Goal: Task Accomplishment & Management: Use online tool/utility

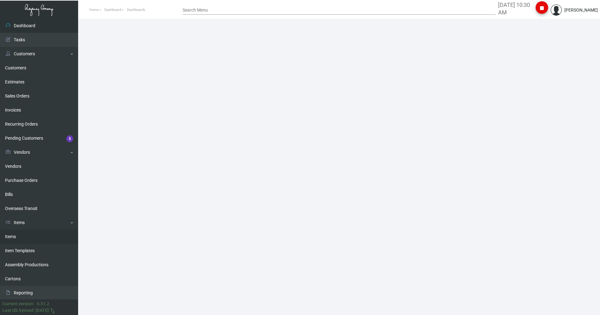
click at [10, 234] on link "Items" at bounding box center [39, 237] width 78 height 14
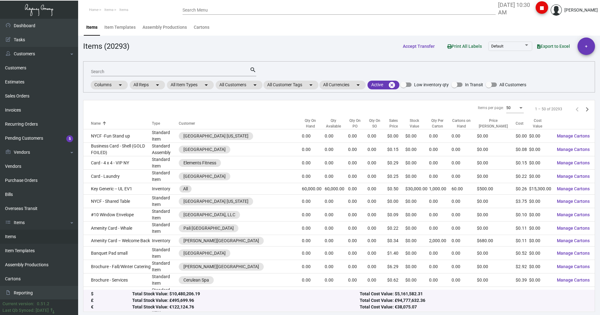
click at [175, 68] on div "Search" at bounding box center [170, 72] width 159 height 10
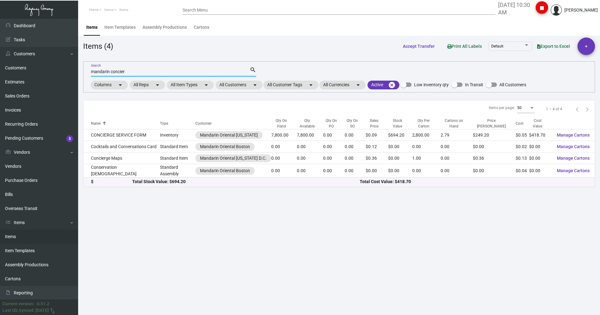
type input "mandarin concier"
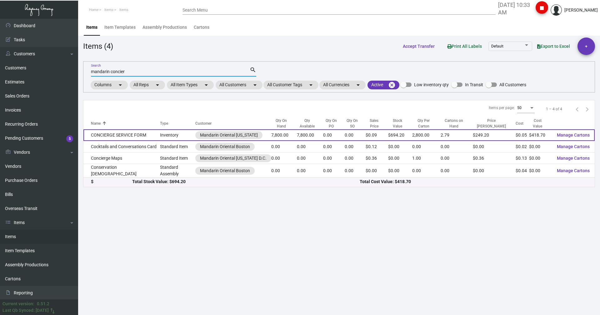
click at [114, 138] on td "CONCIERGE SERVICE FORM" at bounding box center [121, 135] width 77 height 12
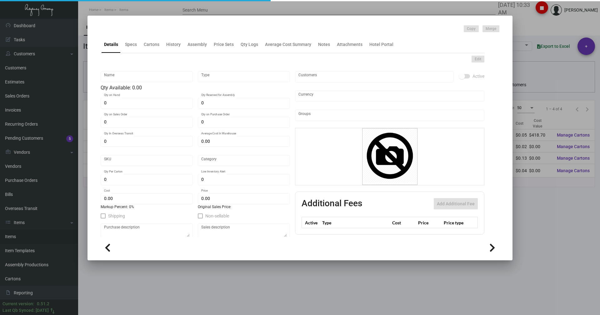
type input "CONCIERGE SERVICE FORM"
type input "Inventory"
type input "7,800"
type input "$ 0.00"
type input "1931"
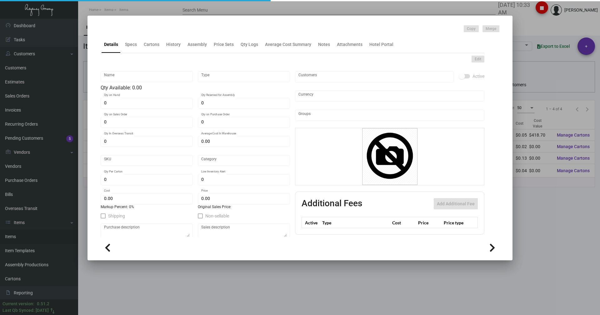
type input "Standard"
type input "2,800"
type input "$ 0.05368"
type input "$ 0.089"
type textarea "CONCIERGE SERVICE FORMS: SIZE 6-1/2 X 9-7/8+ STUB, 3 PARTS NCR: IST PART- WHITE…"
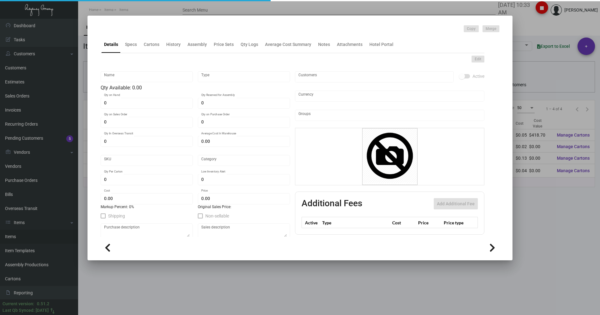
type textarea "CONCIERGE SERVICE FORMS: SIZE 6-1/2 X 9-7/8+ STUB, 3 PARTS NCR: IST PART- WHITE…"
checkbox input "true"
type input "United States Dollar $"
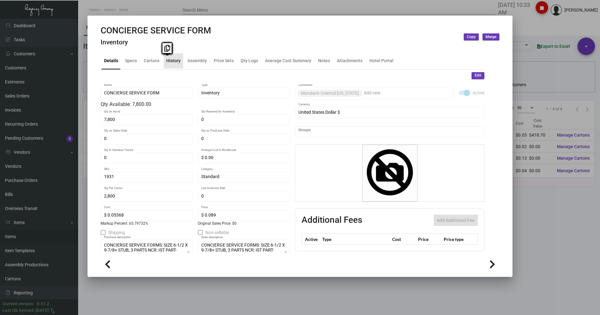
click at [168, 59] on div "History" at bounding box center [173, 60] width 14 height 7
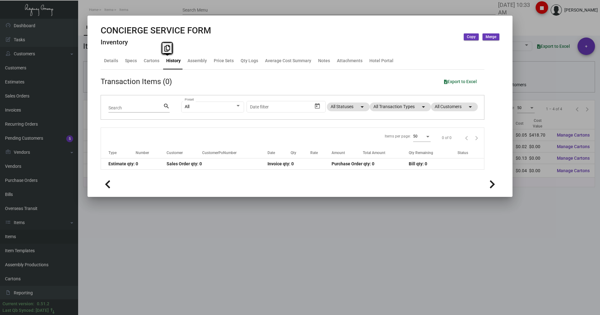
click at [299, 12] on div at bounding box center [300, 157] width 600 height 315
